Goal: Task Accomplishment & Management: Complete application form

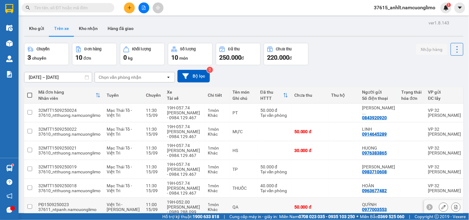
drag, startPoint x: 94, startPoint y: 203, endPoint x: 82, endPoint y: 194, distance: 15.0
click at [88, 199] on td "PĐ1509250023 37611_ntpanh.namcuonglimo" at bounding box center [69, 207] width 68 height 19
checkbox input "true"
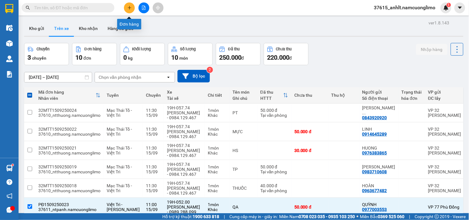
click at [130, 5] on button at bounding box center [129, 7] width 11 height 11
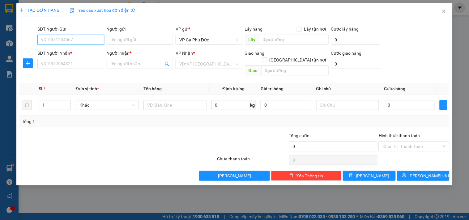
click at [71, 39] on input "SĐT Người Gửi" at bounding box center [70, 40] width 66 height 10
type input "0915705588"
click at [63, 50] on div "0915705588 - [PERSON_NAME]" at bounding box center [71, 52] width 61 height 7
type input "CƯỜNG"
type input "0915705588"
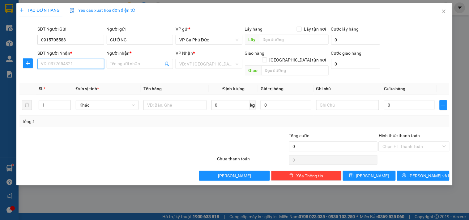
click at [58, 62] on input "SĐT Người Nhận *" at bounding box center [70, 64] width 66 height 10
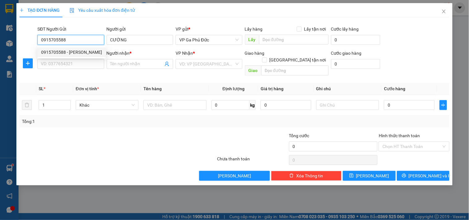
drag, startPoint x: 79, startPoint y: 40, endPoint x: 23, endPoint y: 37, distance: 56.7
click at [23, 38] on div "SĐT Người Gửi 0915705588 Người gửi CƯỜNG VP gửi * VP Ga Phủ Đức Lấy hàng Lấy tậ…" at bounding box center [234, 37] width 431 height 22
click at [57, 61] on input "SĐT Người Nhận *" at bounding box center [70, 64] width 66 height 10
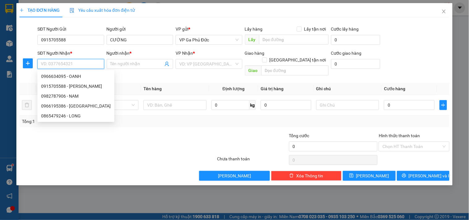
paste input "0915705588"
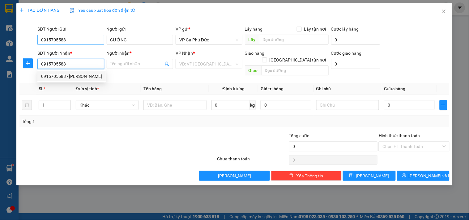
type input "0915705588"
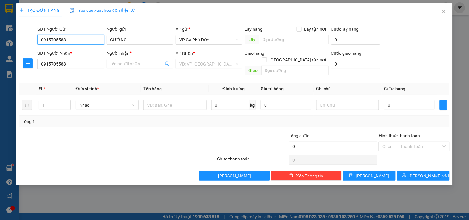
drag, startPoint x: 68, startPoint y: 39, endPoint x: 11, endPoint y: 36, distance: 57.0
click at [11, 36] on div "TẠO ĐƠN HÀNG Yêu cầu xuất hóa đơn điện tử Transit Pickup Surcharge Ids Transit …" at bounding box center [234, 110] width 469 height 220
type input "0982787906"
click at [58, 54] on div "0982787906 - NAM" at bounding box center [70, 52] width 59 height 7
type input "NAM"
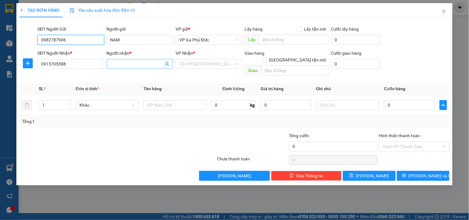
type input "0982787906"
click at [123, 67] on input "Người nhận *" at bounding box center [136, 64] width 53 height 7
click at [81, 66] on input "0915705588" at bounding box center [70, 64] width 66 height 10
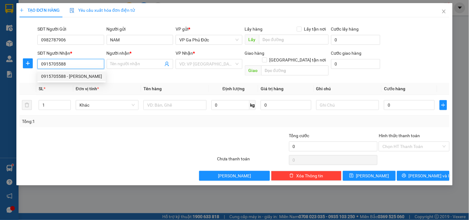
drag, startPoint x: 76, startPoint y: 75, endPoint x: 86, endPoint y: 78, distance: 10.4
click at [76, 76] on div "0915705588 - [PERSON_NAME]" at bounding box center [71, 76] width 61 height 7
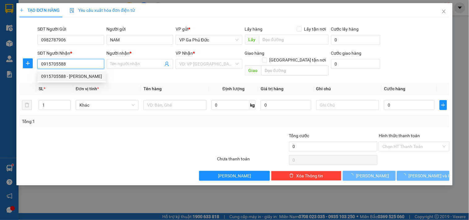
type input "CƯỜNG"
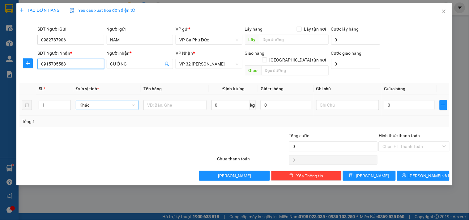
click at [105, 101] on span "Khác" at bounding box center [106, 104] width 55 height 9
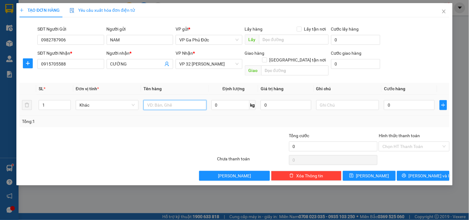
click at [151, 100] on input "text" at bounding box center [174, 105] width 63 height 10
type input "HỒ SƠ"
click at [398, 102] on input "0" at bounding box center [409, 105] width 51 height 10
type input "3"
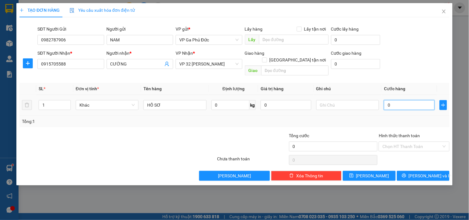
type input "3"
type input "30"
type input "300"
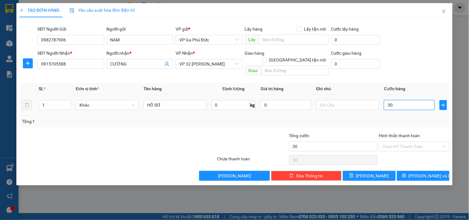
type input "300"
type input "3.000"
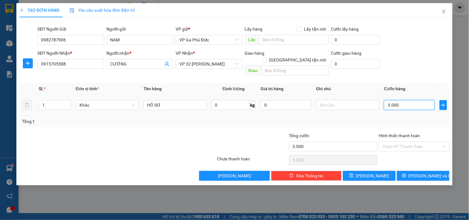
type input "30.000"
click at [400, 142] on input "Hình thức thanh toán" at bounding box center [411, 146] width 59 height 9
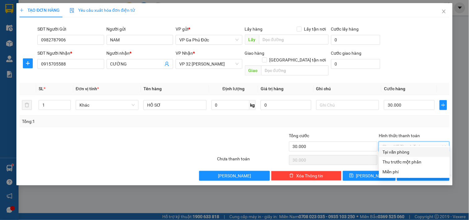
click at [403, 149] on div "Tại văn phòng" at bounding box center [414, 152] width 63 height 7
type input "0"
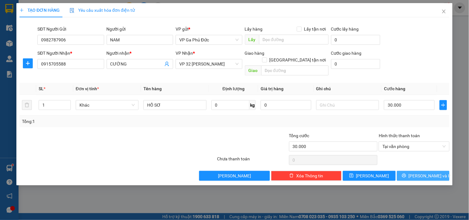
click at [426, 172] on span "[PERSON_NAME] và In" at bounding box center [430, 175] width 43 height 7
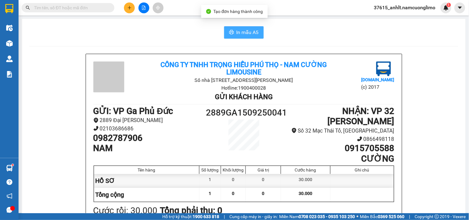
click at [240, 28] on button "In mẫu A5" at bounding box center [244, 32] width 40 height 12
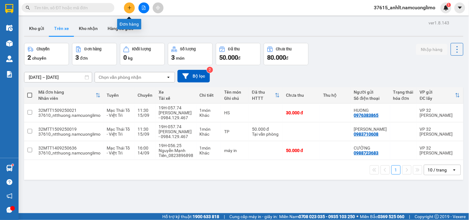
click at [128, 8] on icon "plus" at bounding box center [129, 8] width 4 height 4
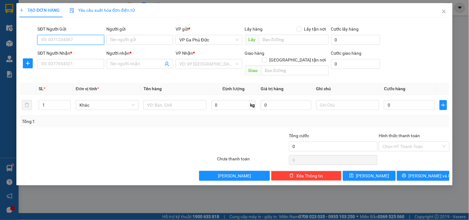
click at [62, 41] on input "SĐT Người Gửi" at bounding box center [70, 40] width 66 height 10
type input "0914827815"
click at [61, 51] on div "0914827815 - [GEOGRAPHIC_DATA]" at bounding box center [76, 52] width 70 height 7
type input "VIỆT HÀ"
type input "0914827815"
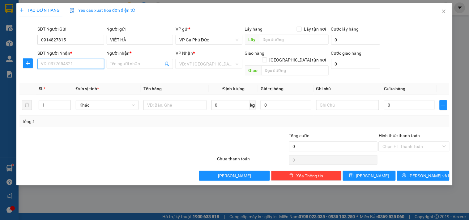
click at [68, 65] on input "SĐT Người Nhận *" at bounding box center [70, 64] width 66 height 10
drag, startPoint x: 69, startPoint y: 74, endPoint x: 72, endPoint y: 75, distance: 3.5
click at [69, 75] on div "0911072333 - [GEOGRAPHIC_DATA]" at bounding box center [76, 76] width 70 height 7
type input "0911072333"
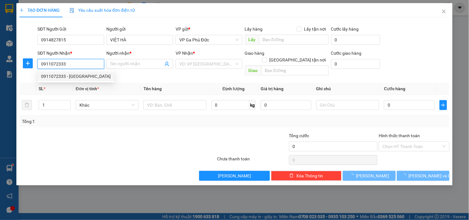
type input "[PERSON_NAME]"
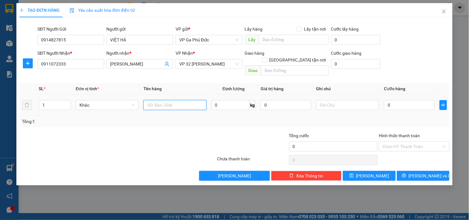
click at [151, 100] on input "text" at bounding box center [174, 105] width 63 height 10
type input "THỰC PHẨM"
click at [401, 100] on input "0" at bounding box center [409, 105] width 51 height 10
type input "5"
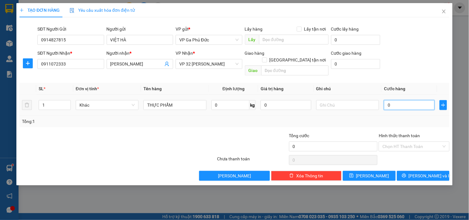
type input "5"
type input "50"
type input "500"
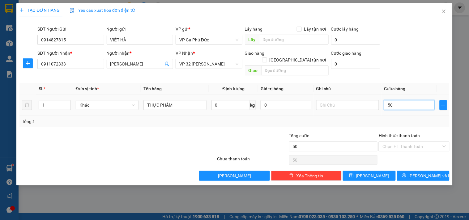
type input "500"
type input "5.000"
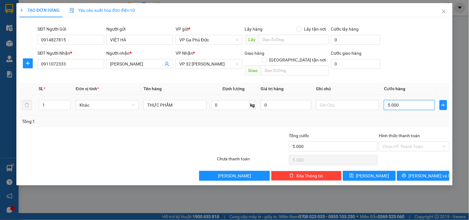
type input "50.000"
click at [403, 142] on input "Hình thức thanh toán" at bounding box center [411, 146] width 59 height 9
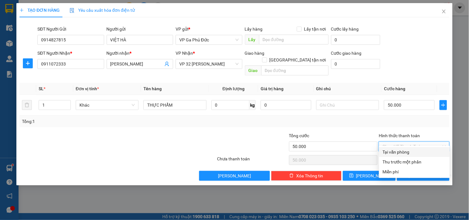
click at [385, 151] on div "Tại văn phòng" at bounding box center [414, 152] width 63 height 7
type input "0"
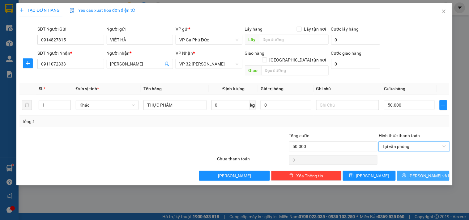
click at [418, 172] on span "[PERSON_NAME] và In" at bounding box center [430, 175] width 43 height 7
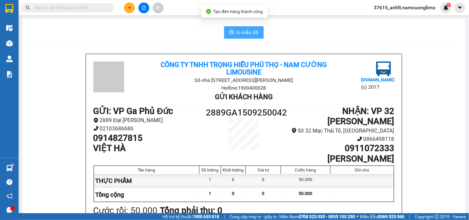
click at [236, 36] on span "In mẫu A5" at bounding box center [247, 32] width 22 height 8
